Goal: Check status: Check status

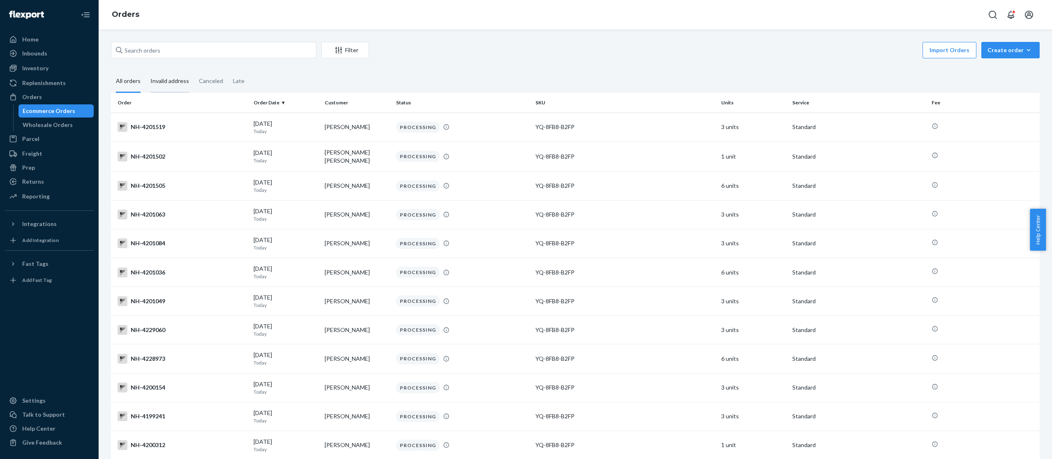
click at [175, 85] on div "Invalid address" at bounding box center [169, 81] width 39 height 23
click at [146, 70] on input "Invalid address" at bounding box center [146, 70] width 0 height 0
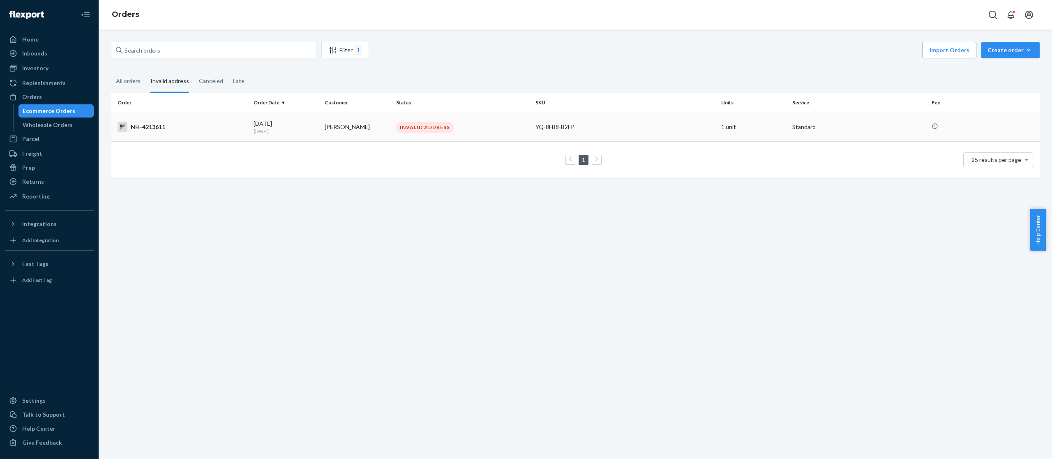
click at [177, 132] on div "NH-4213611" at bounding box center [182, 127] width 129 height 10
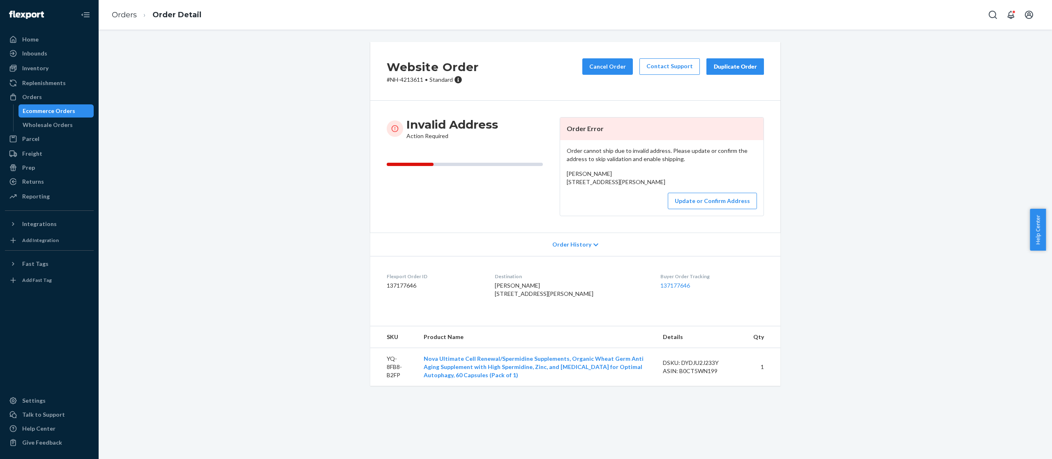
click at [411, 82] on p "# NH-4213611 • Standard" at bounding box center [433, 80] width 92 height 8
copy p "4213611"
drag, startPoint x: 503, startPoint y: 312, endPoint x: 520, endPoint y: 331, distance: 24.8
click at [520, 318] on dl "Flexport Order ID 137177646 Destination [PERSON_NAME] 1516 [PERSON_NAME], WV 25…" at bounding box center [575, 287] width 410 height 62
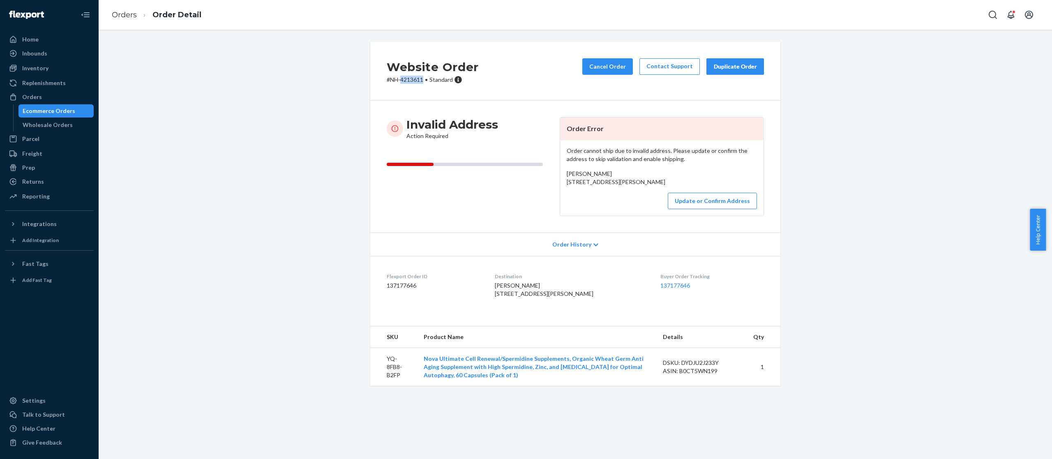
copy span "1516 [PERSON_NAME], WV 25678 US"
